Goal: Task Accomplishment & Management: Complete application form

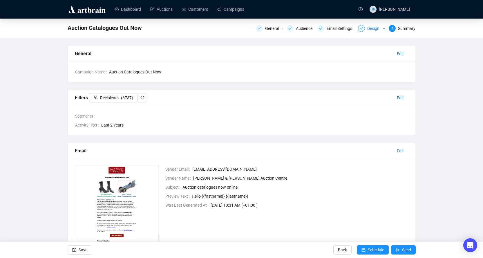
click at [365, 28] on div at bounding box center [361, 28] width 7 height 7
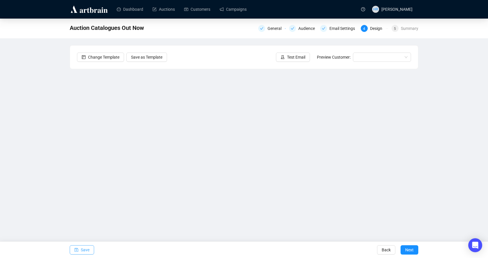
click at [74, 251] on button "Save" at bounding box center [82, 249] width 24 height 9
click at [80, 250] on button "Save" at bounding box center [82, 249] width 24 height 9
click at [294, 56] on span "Test Email" at bounding box center [296, 57] width 18 height 6
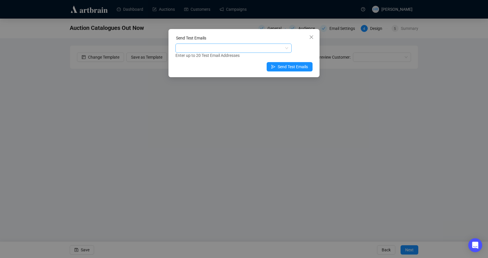
click at [230, 48] on div at bounding box center [230, 48] width 108 height 8
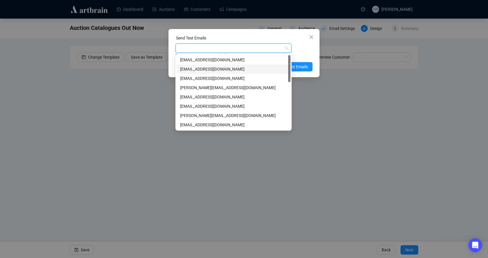
click at [198, 70] on div "[EMAIL_ADDRESS][DOMAIN_NAME]" at bounding box center [233, 69] width 107 height 6
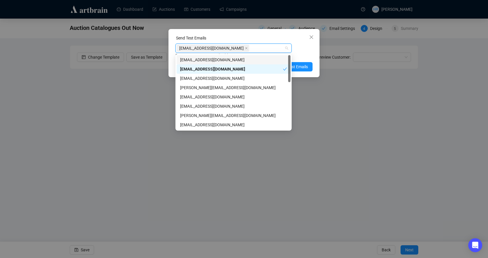
click at [312, 50] on div "[EMAIL_ADDRESS][DOMAIN_NAME] Enter up to 20 Test Email Addresses" at bounding box center [243, 51] width 137 height 15
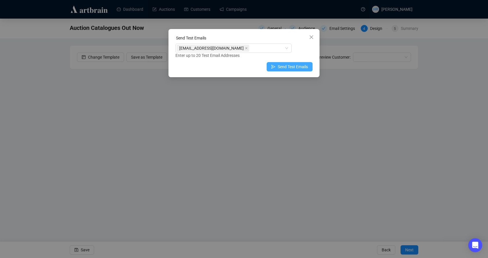
click at [293, 69] on span "Send Test Emails" at bounding box center [292, 67] width 30 height 6
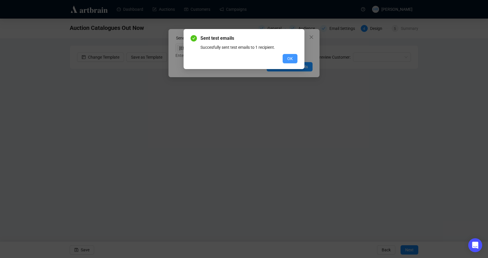
click at [289, 56] on span "OK" at bounding box center [290, 58] width 6 height 6
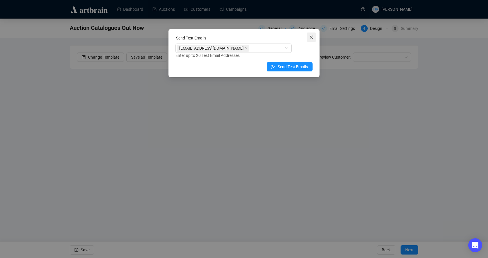
click at [313, 35] on button "Close" at bounding box center [310, 37] width 9 height 9
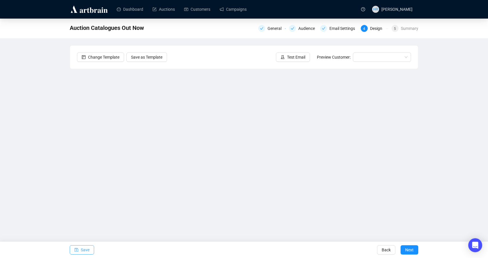
click at [80, 249] on button "Save" at bounding box center [82, 249] width 24 height 9
click at [286, 52] on div "Change Template Save as Template Test Email Preview Customer:" at bounding box center [244, 57] width 348 height 23
click at [284, 55] on icon "experiment" at bounding box center [282, 57] width 4 height 4
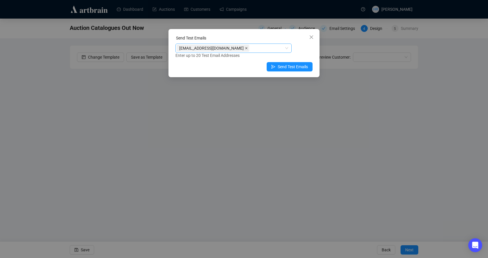
click at [245, 49] on icon "close" at bounding box center [246, 48] width 2 height 2
click at [211, 49] on div at bounding box center [230, 48] width 108 height 8
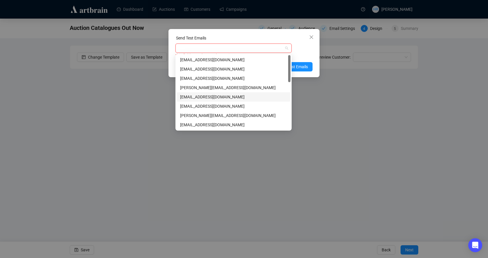
drag, startPoint x: 196, startPoint y: 97, endPoint x: 230, endPoint y: 82, distance: 36.3
click at [196, 96] on div "[EMAIL_ADDRESS][DOMAIN_NAME]" at bounding box center [233, 97] width 107 height 6
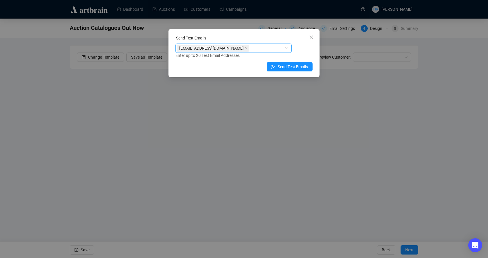
click at [295, 52] on div "Enter up to 20 Test Email Addresses" at bounding box center [243, 55] width 137 height 7
click at [278, 66] on span "Send Test Emails" at bounding box center [292, 67] width 30 height 6
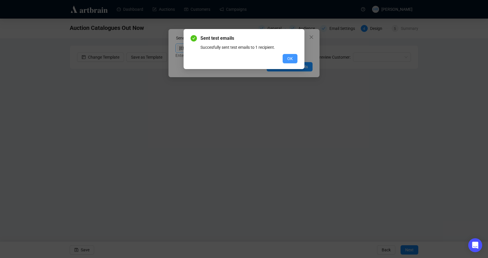
click at [291, 59] on span "OK" at bounding box center [290, 58] width 6 height 6
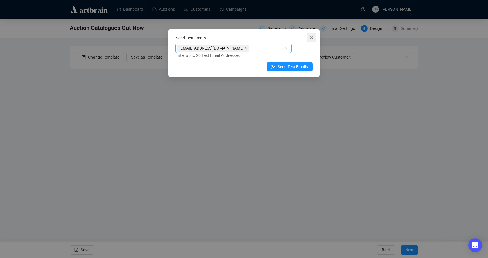
click at [311, 35] on button "Close" at bounding box center [310, 37] width 9 height 9
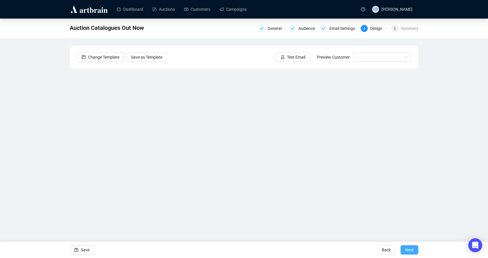
click at [412, 252] on span "Next" at bounding box center [409, 250] width 8 height 16
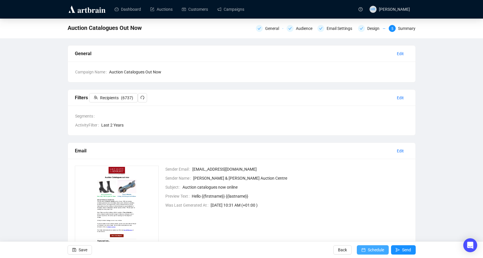
click at [374, 250] on span "Schedule" at bounding box center [376, 250] width 16 height 16
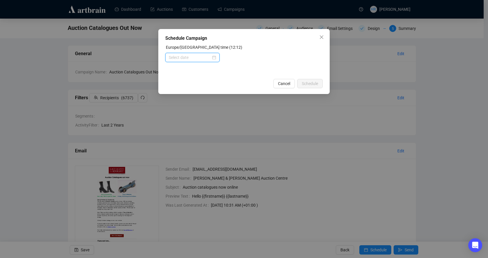
click at [190, 60] on input at bounding box center [190, 57] width 42 height 6
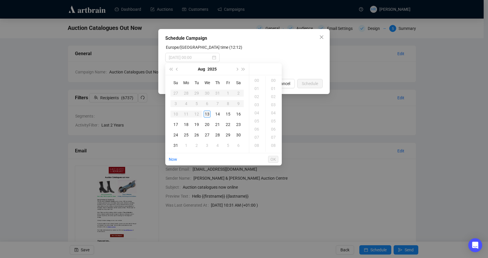
click at [206, 111] on div "13" at bounding box center [206, 114] width 7 height 7
click at [254, 128] on div "18" at bounding box center [257, 129] width 14 height 8
click at [274, 80] on div "00" at bounding box center [274, 80] width 14 height 8
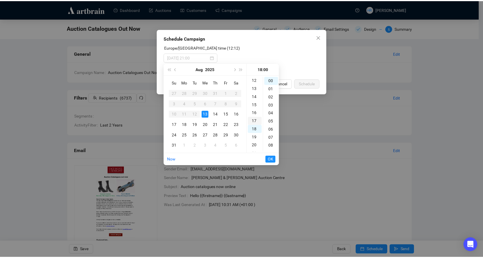
scroll to position [116, 0]
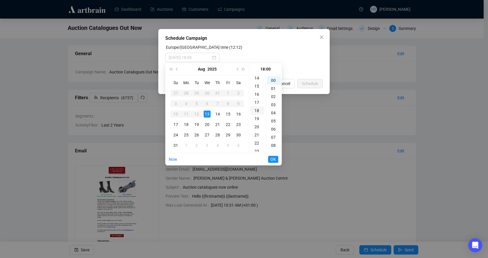
click at [255, 110] on div "18" at bounding box center [257, 111] width 14 height 8
type input "[DATE] 18:00"
click at [274, 158] on span "OK" at bounding box center [273, 159] width 6 height 11
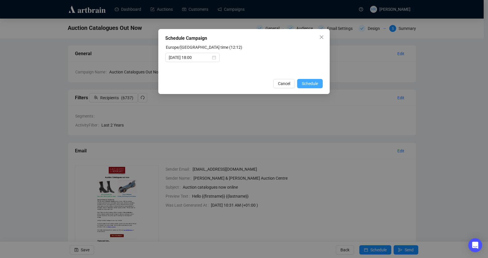
click at [306, 84] on span "Schedule" at bounding box center [310, 83] width 16 height 6
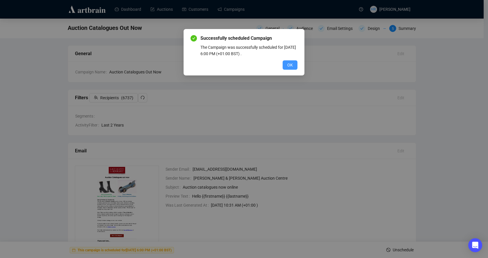
click at [287, 66] on span "OK" at bounding box center [290, 65] width 6 height 6
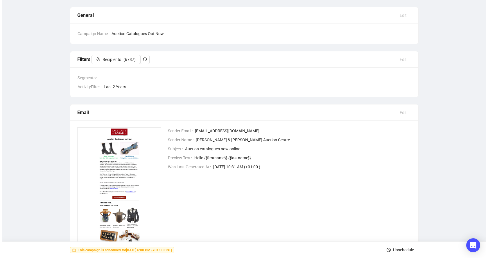
scroll to position [0, 0]
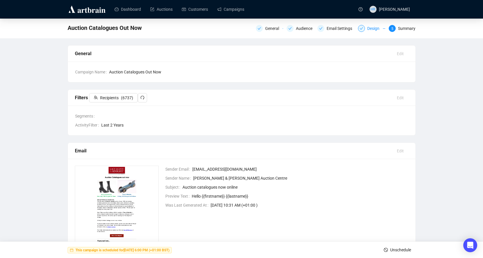
click at [365, 31] on div "Design" at bounding box center [371, 28] width 27 height 7
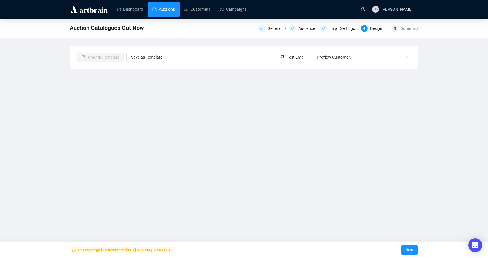
click at [167, 8] on link "Auctions" at bounding box center [163, 9] width 22 height 15
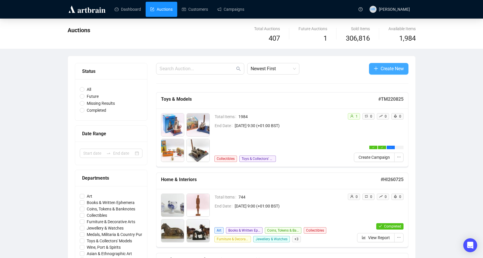
click at [378, 68] on icon "plus" at bounding box center [376, 68] width 5 height 5
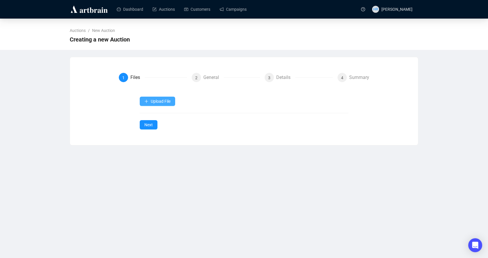
click at [149, 103] on button "Upload File" at bounding box center [157, 101] width 35 height 9
click at [149, 114] on span "Auction Items" at bounding box center [157, 115] width 27 height 6
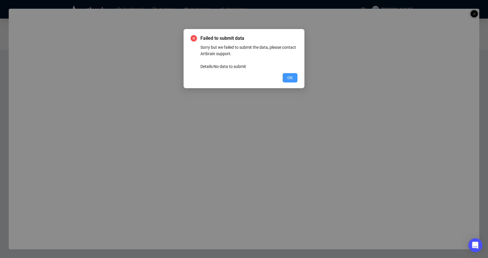
click at [285, 79] on button "OK" at bounding box center [289, 77] width 15 height 9
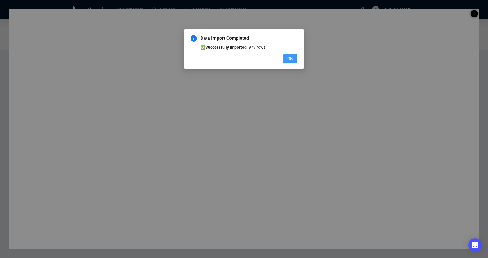
click at [288, 60] on span "OK" at bounding box center [290, 58] width 6 height 6
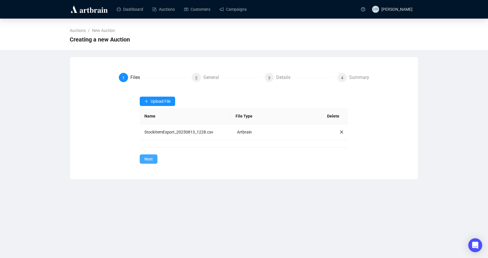
click at [149, 160] on span "Next" at bounding box center [148, 159] width 8 height 6
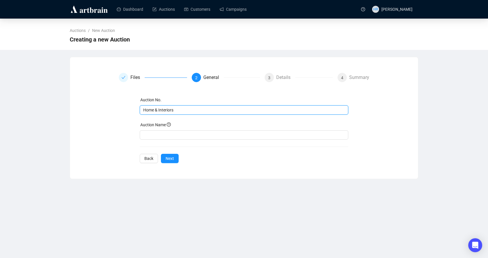
drag, startPoint x: 177, startPoint y: 111, endPoint x: 111, endPoint y: 108, distance: 66.6
click at [111, 108] on div "Files 2 General 3 Details 4 Summary Auction No. Home & Interiors Auction Name B…" at bounding box center [244, 118] width 334 height 90
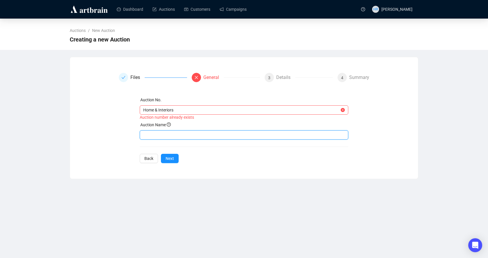
click at [147, 136] on input "text" at bounding box center [244, 134] width 209 height 9
paste input "Home & Interiors"
type input "Home & Interiors"
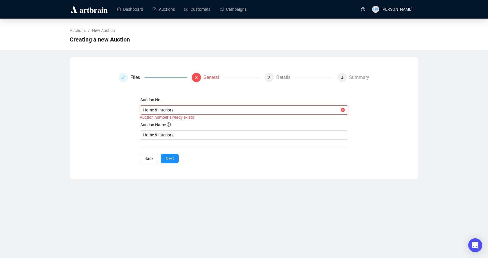
drag, startPoint x: 147, startPoint y: 109, endPoint x: 215, endPoint y: 115, distance: 68.7
click at [215, 115] on div "Home & Interiors Auction number already exists" at bounding box center [244, 112] width 209 height 15
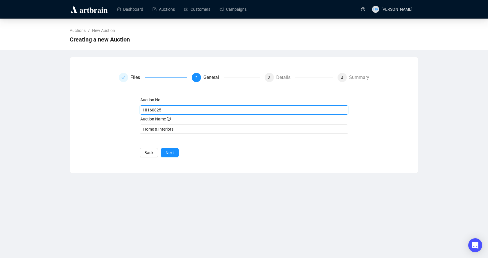
type input "HI160825"
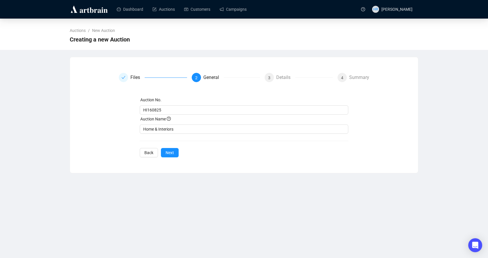
click at [173, 145] on div "Auction No. HI160825 Auction Name Home & Interiors Back Next" at bounding box center [244, 127] width 209 height 61
click at [166, 152] on span "Next" at bounding box center [169, 152] width 8 height 6
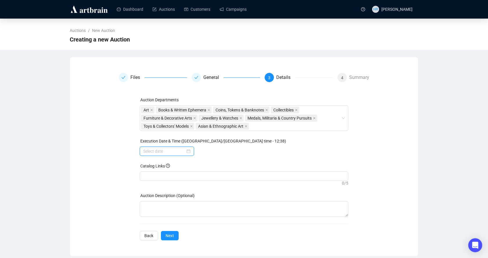
click at [175, 149] on input at bounding box center [164, 151] width 42 height 6
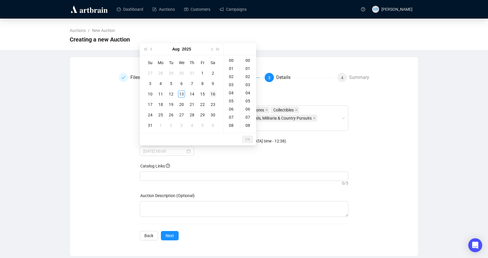
click at [212, 94] on div "16" at bounding box center [212, 94] width 7 height 7
click at [230, 114] on div "10" at bounding box center [232, 113] width 14 height 8
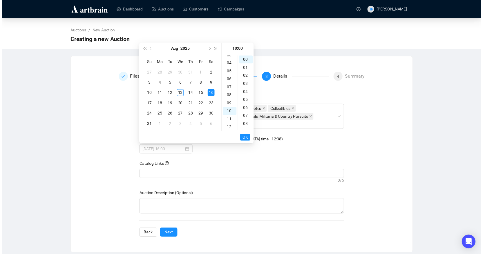
scroll to position [81, 0]
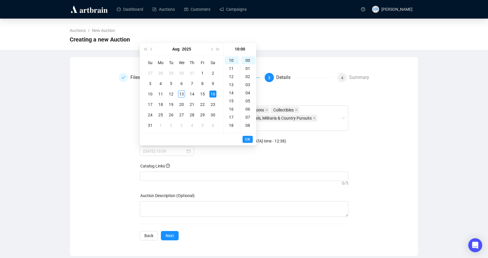
type input "[DATE] 10:00"
click at [245, 138] on span "OK" at bounding box center [248, 139] width 6 height 11
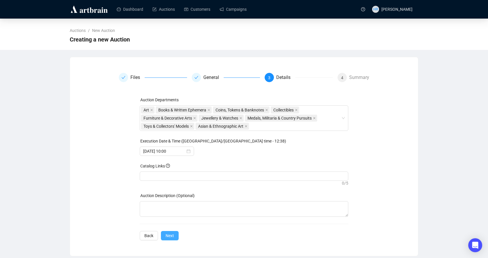
click at [171, 235] on span "Next" at bounding box center [169, 235] width 8 height 6
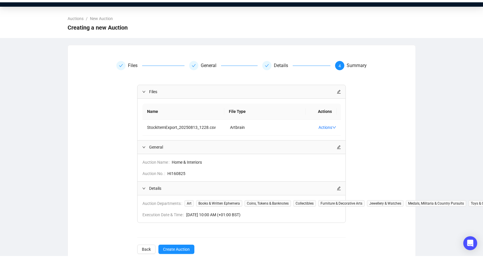
scroll to position [28, 0]
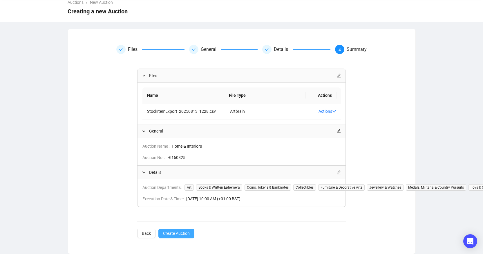
click at [174, 233] on span "Create Auction" at bounding box center [176, 233] width 27 height 6
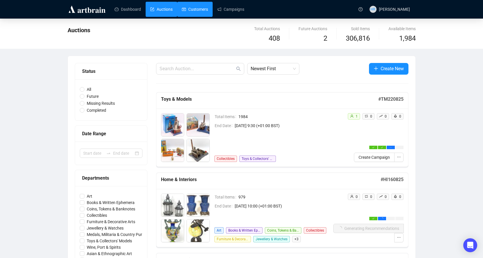
click at [191, 8] on link "Customers" at bounding box center [195, 9] width 26 height 15
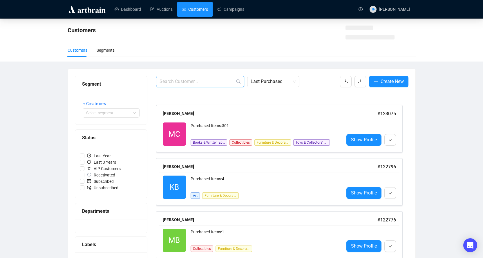
click at [180, 81] on input "text" at bounding box center [197, 81] width 75 height 7
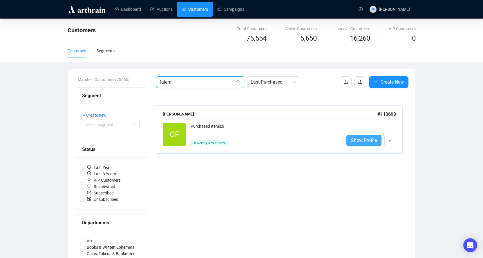
type input "fajemi"
click at [355, 141] on span "Show Profile" at bounding box center [364, 140] width 26 height 7
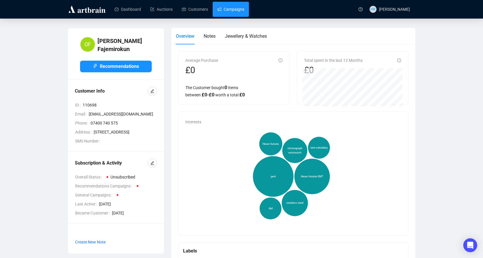
click at [238, 8] on link "Campaigns" at bounding box center [230, 9] width 27 height 15
